Goal: Information Seeking & Learning: Learn about a topic

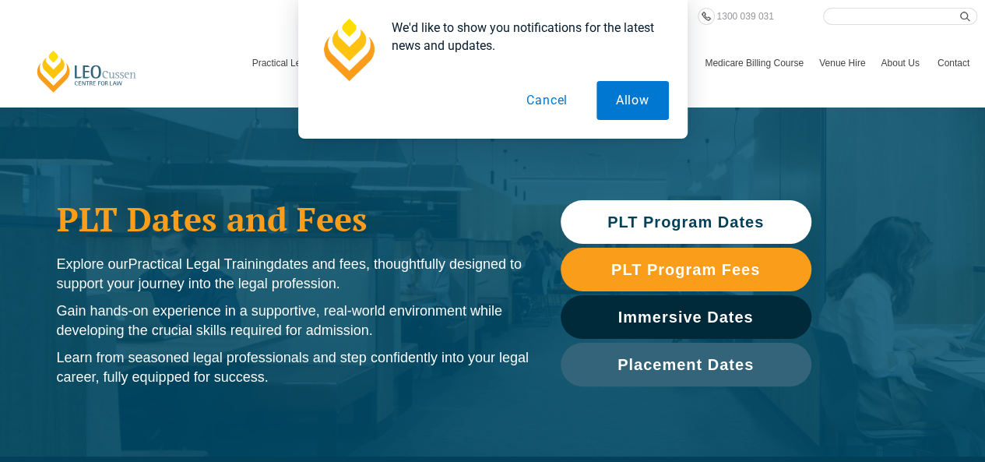
click at [681, 220] on span "PLT Program Dates" at bounding box center [685, 222] width 156 height 16
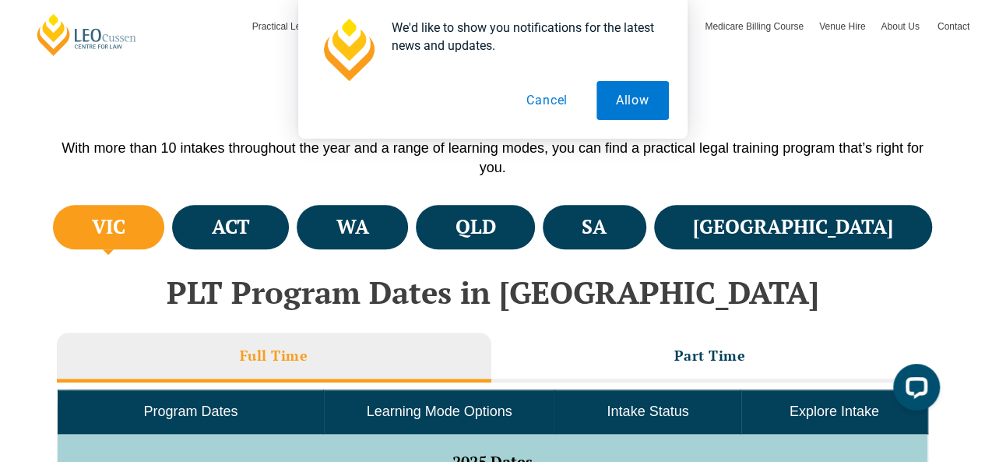
scroll to position [464, 0]
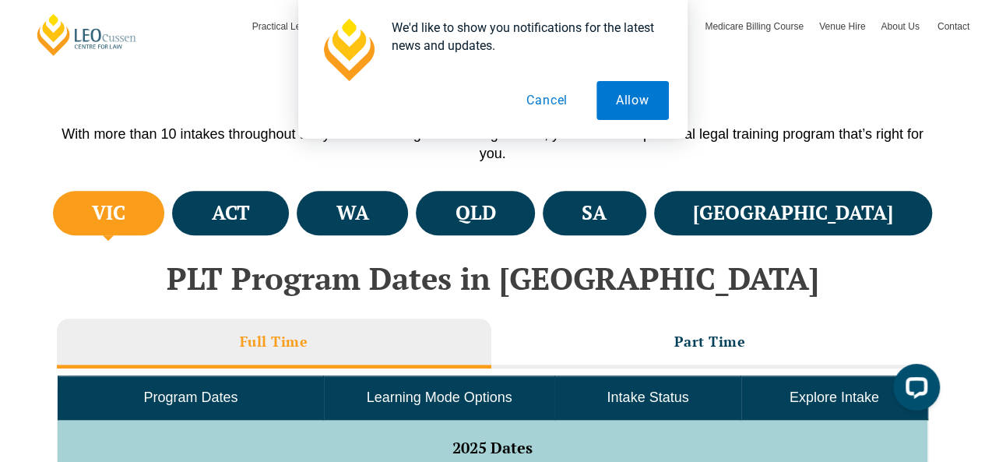
click at [562, 97] on button "Cancel" at bounding box center [547, 100] width 80 height 39
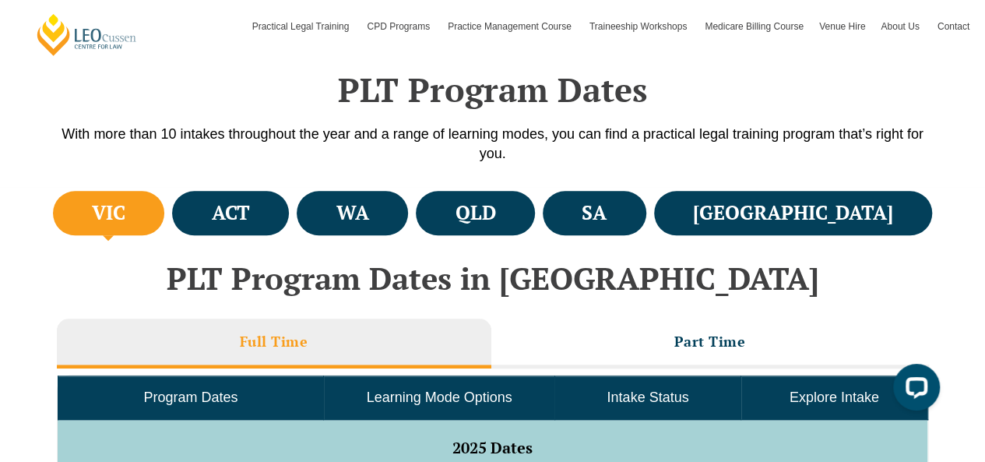
click at [690, 190] on ul "VIC ACT [GEOGRAPHIC_DATA] [GEOGRAPHIC_DATA] SA [GEOGRAPHIC_DATA]" at bounding box center [492, 213] width 887 height 52
click at [646, 198] on li "SA" at bounding box center [594, 213] width 104 height 44
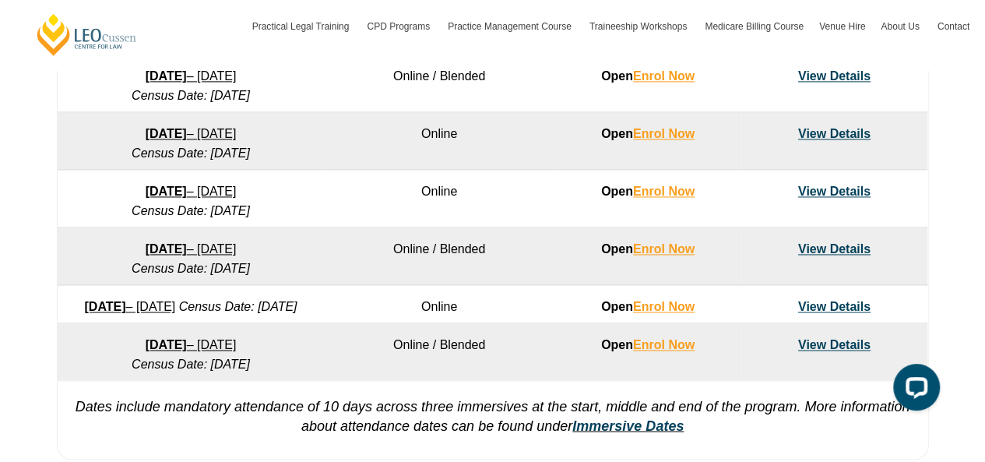
scroll to position [542, 0]
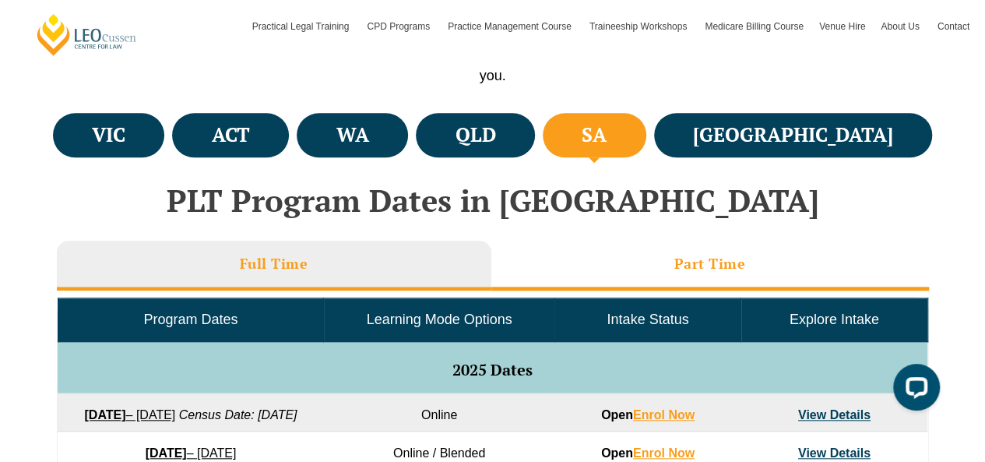
click at [635, 286] on li "Part Time" at bounding box center [709, 265] width 437 height 50
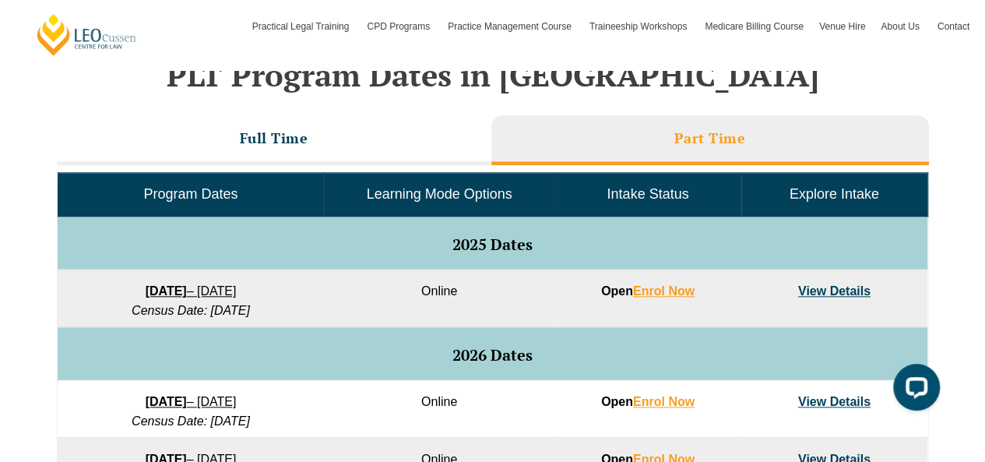
scroll to position [697, 0]
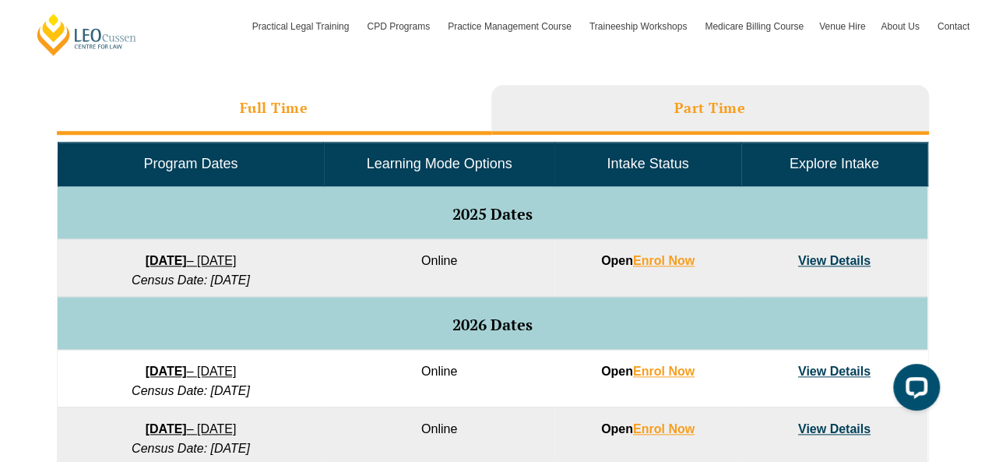
click at [286, 115] on h3 "Full Time" at bounding box center [274, 108] width 68 height 18
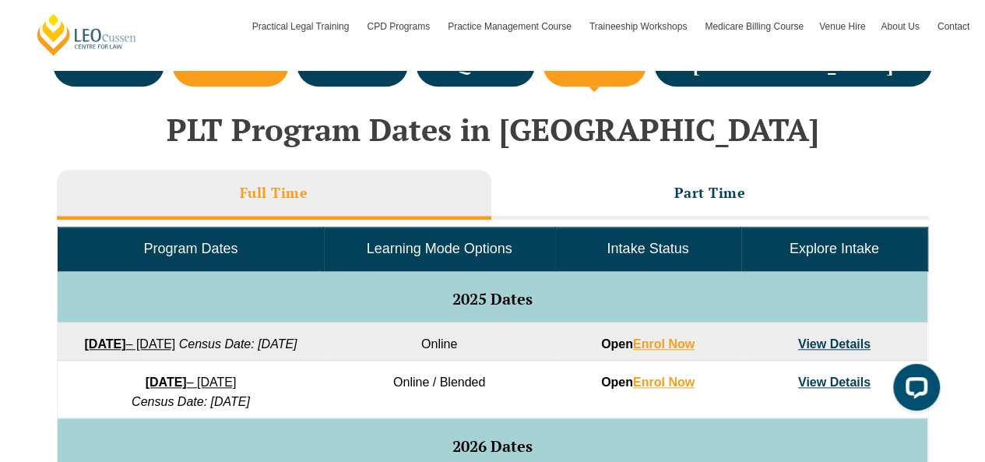
scroll to position [542, 0]
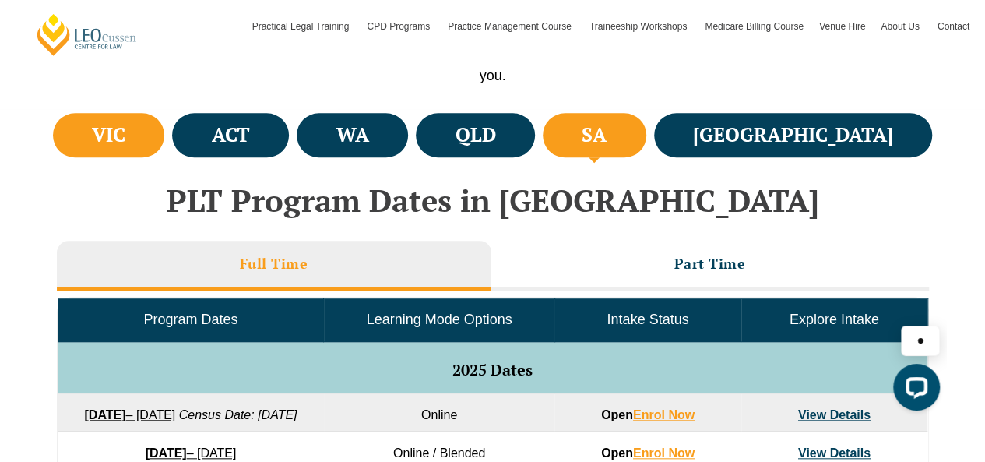
click at [125, 146] on h4 "VIC" at bounding box center [108, 135] width 33 height 26
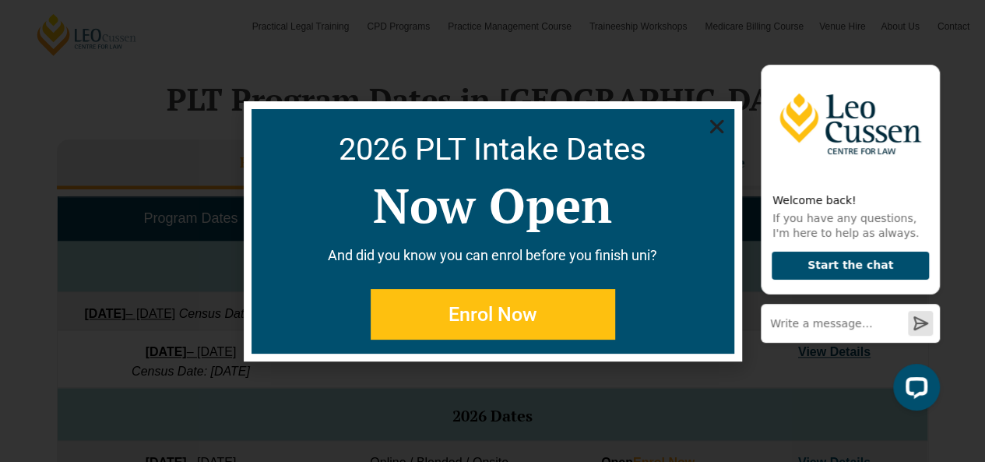
scroll to position [697, 0]
